Goal: Task Accomplishment & Management: Complete application form

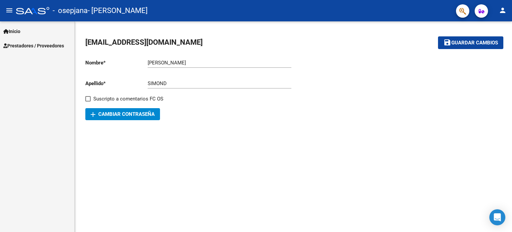
click at [41, 28] on link "Inicio" at bounding box center [37, 31] width 74 height 14
click at [41, 73] on span "Prestadores / Proveedores" at bounding box center [33, 74] width 61 height 7
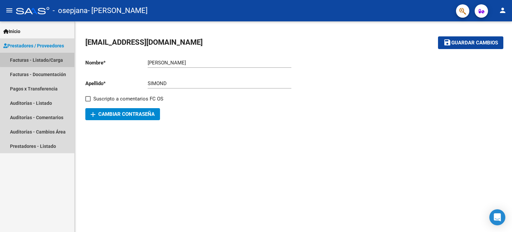
click at [49, 58] on link "Facturas - Listado/Carga" at bounding box center [37, 60] width 74 height 14
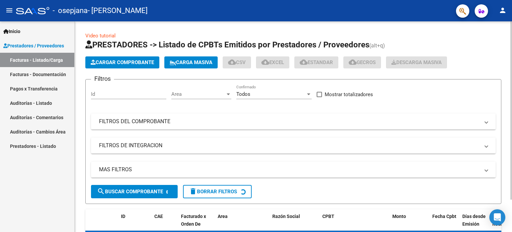
click at [119, 62] on span "Cargar Comprobante" at bounding box center [122, 62] width 63 height 6
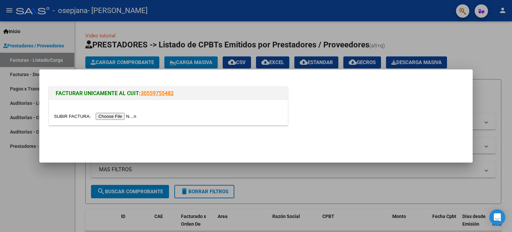
click at [120, 116] on input "file" at bounding box center [96, 116] width 84 height 7
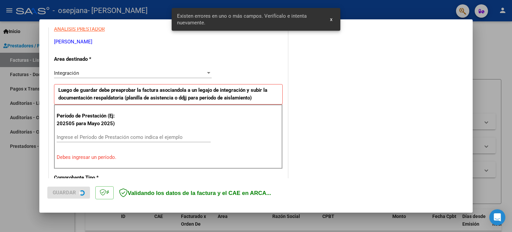
scroll to position [144, 0]
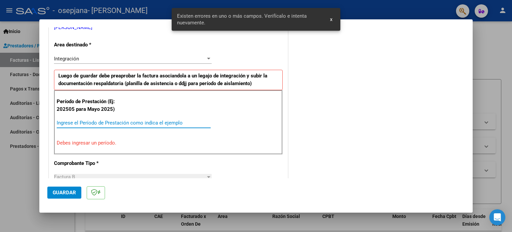
click at [137, 120] on input "Ingrese el Período de Prestación como indica el ejemplo" at bounding box center [134, 123] width 154 height 6
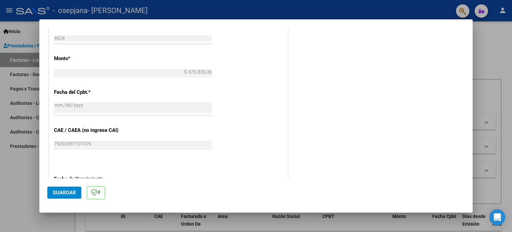
scroll to position [435, 0]
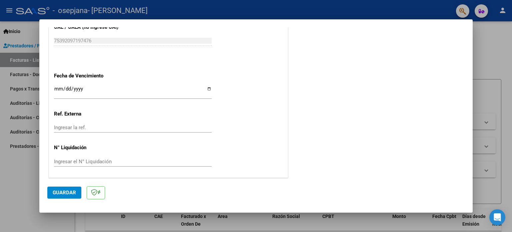
type input "202509"
click at [205, 89] on input "Ingresar la fecha" at bounding box center [133, 91] width 158 height 11
type input "[DATE]"
click at [71, 189] on button "Guardar" at bounding box center [64, 192] width 34 height 12
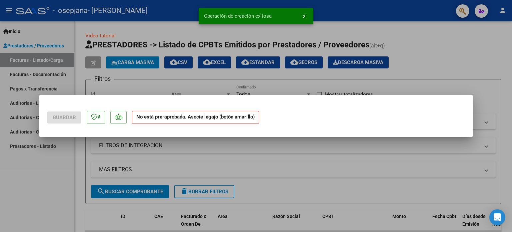
scroll to position [0, 0]
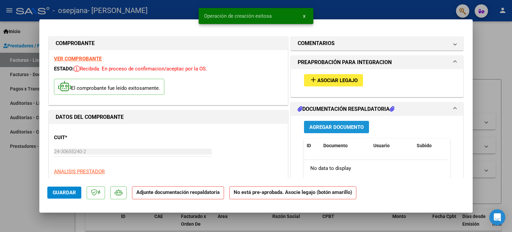
click at [351, 131] on button "Agregar Documento" at bounding box center [336, 127] width 65 height 12
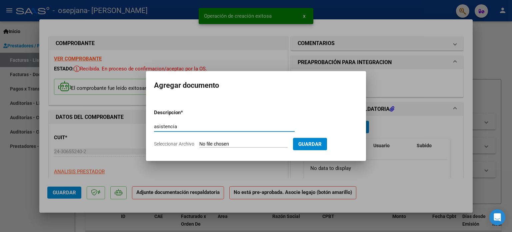
type input "asistencia"
click at [273, 144] on input "Seleccionar Archivo" at bounding box center [243, 144] width 88 height 6
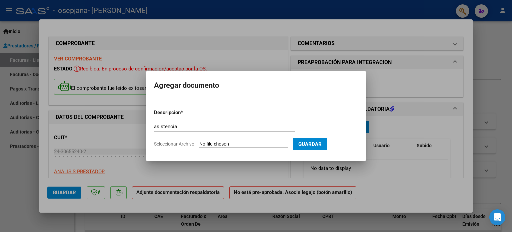
type input "C:\fakepath\Buljubasic Victoria 2509.pdf"
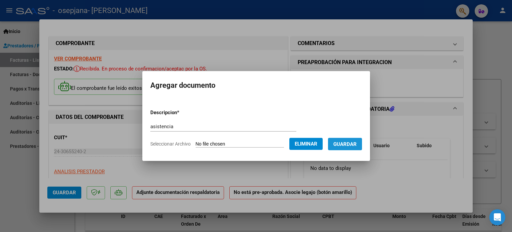
click at [351, 149] on button "Guardar" at bounding box center [345, 144] width 34 height 12
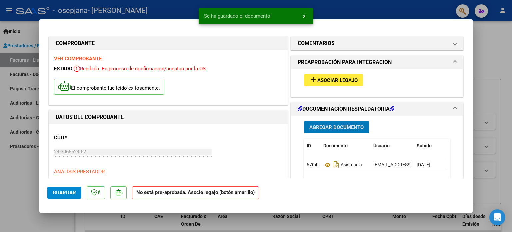
click at [322, 125] on span "Agregar Documento" at bounding box center [337, 127] width 54 height 6
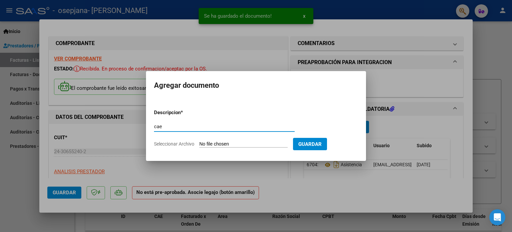
type input "cae"
click at [229, 146] on input "Seleccionar Archivo" at bounding box center [243, 144] width 88 height 6
type input "C:\fakepath\cae 2509.pdf"
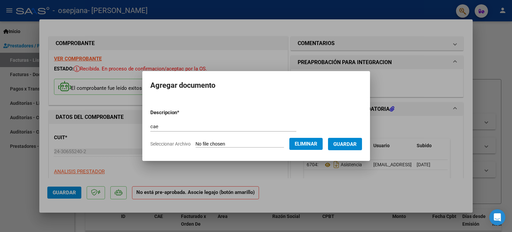
click at [353, 141] on span "Guardar" at bounding box center [345, 144] width 23 height 6
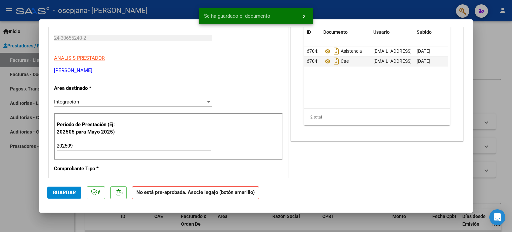
scroll to position [200, 0]
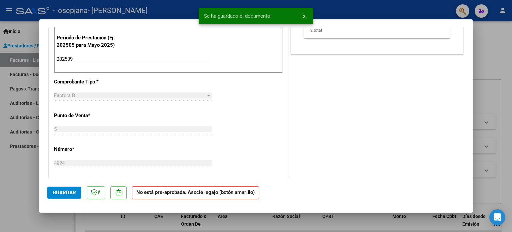
click at [61, 191] on span "Guardar" at bounding box center [64, 192] width 23 height 6
click at [101, 223] on div at bounding box center [256, 116] width 512 height 232
type input "$ 0,00"
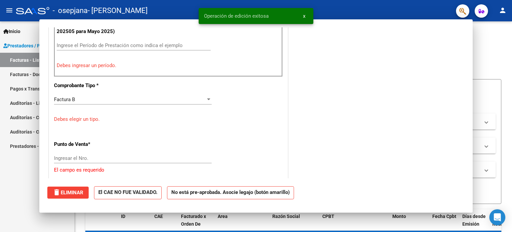
scroll to position [0, 0]
